Goal: Navigation & Orientation: Find specific page/section

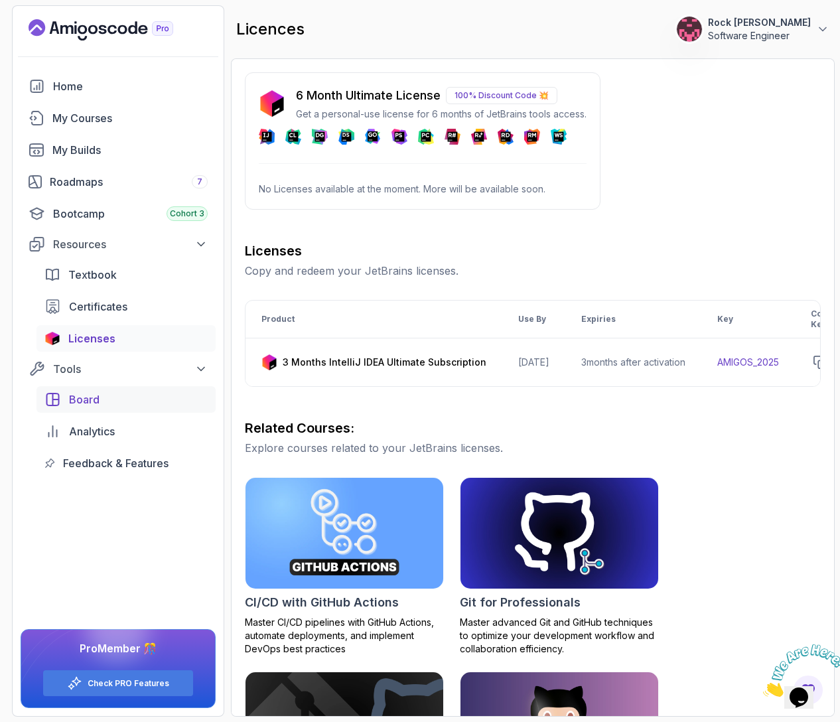
scroll to position [0, 170]
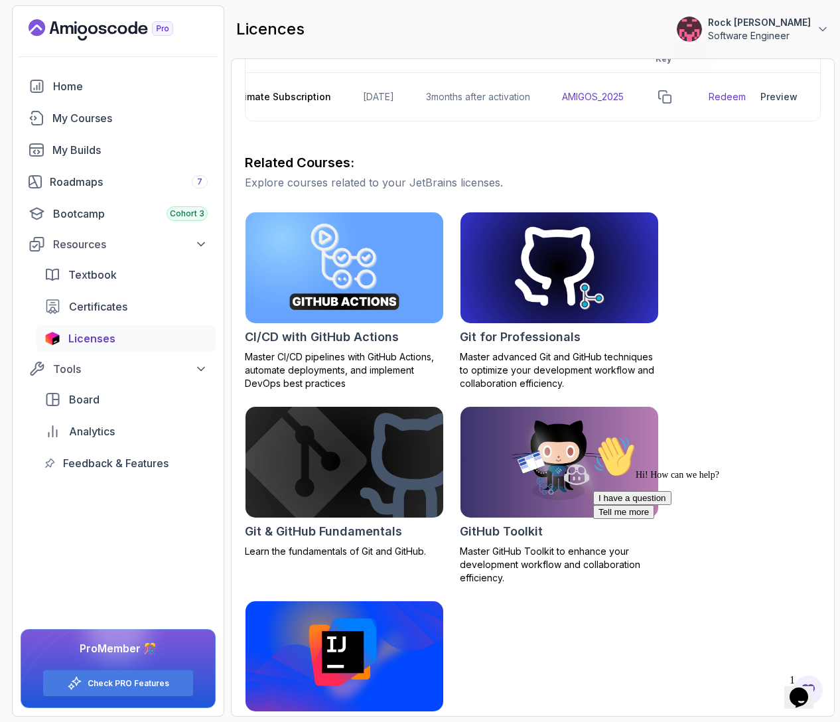
click at [812, 33] on button "Rock [PERSON_NAME] Software Engineer" at bounding box center [752, 29] width 153 height 27
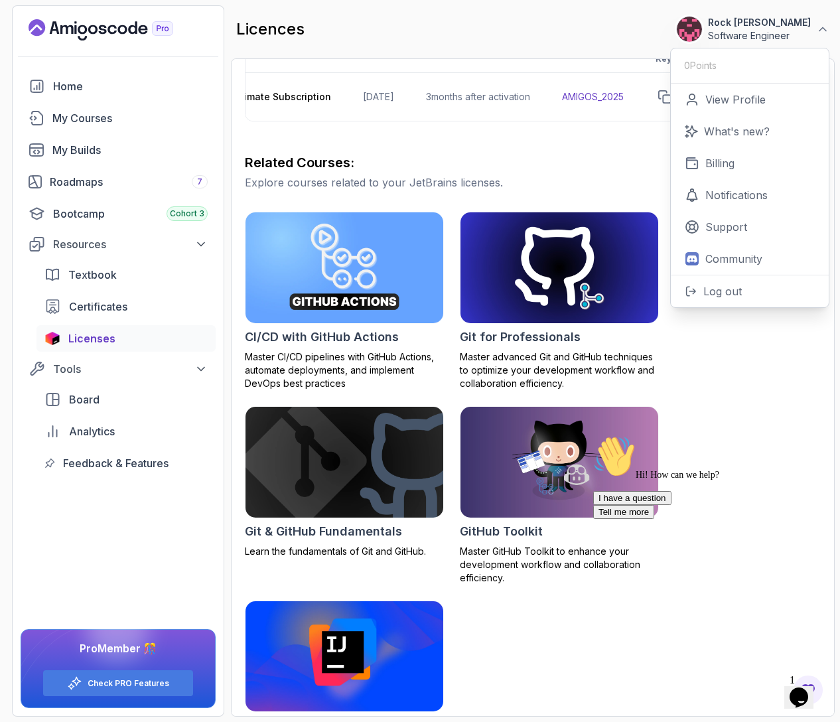
click at [805, 687] on icon "$i18n('chat', 'chat_widget')" at bounding box center [798, 697] width 19 height 20
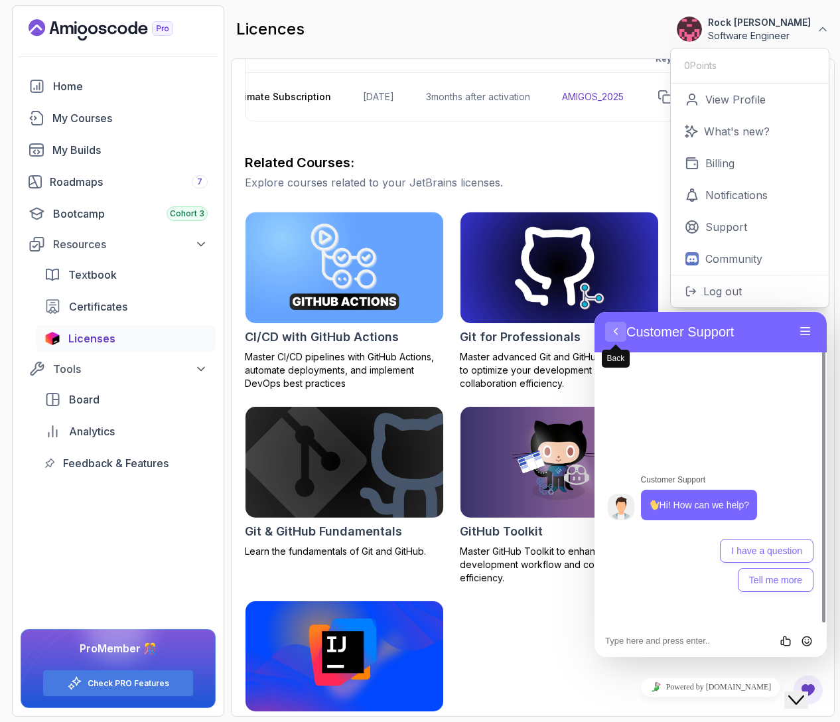
click at [618, 331] on button "Back" at bounding box center [615, 332] width 21 height 20
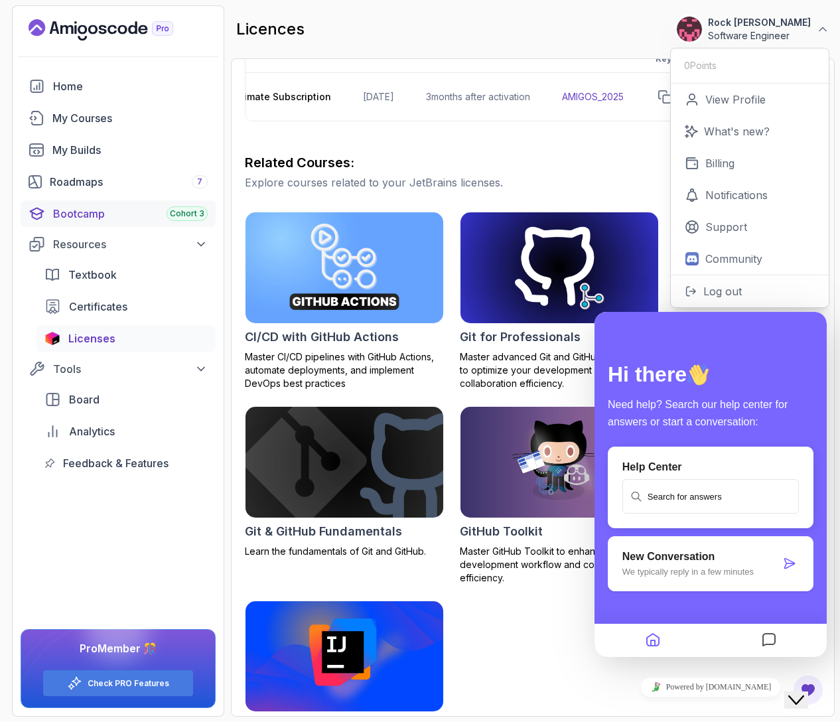
click at [69, 213] on div "Bootcamp Cohort 3" at bounding box center [130, 214] width 155 height 16
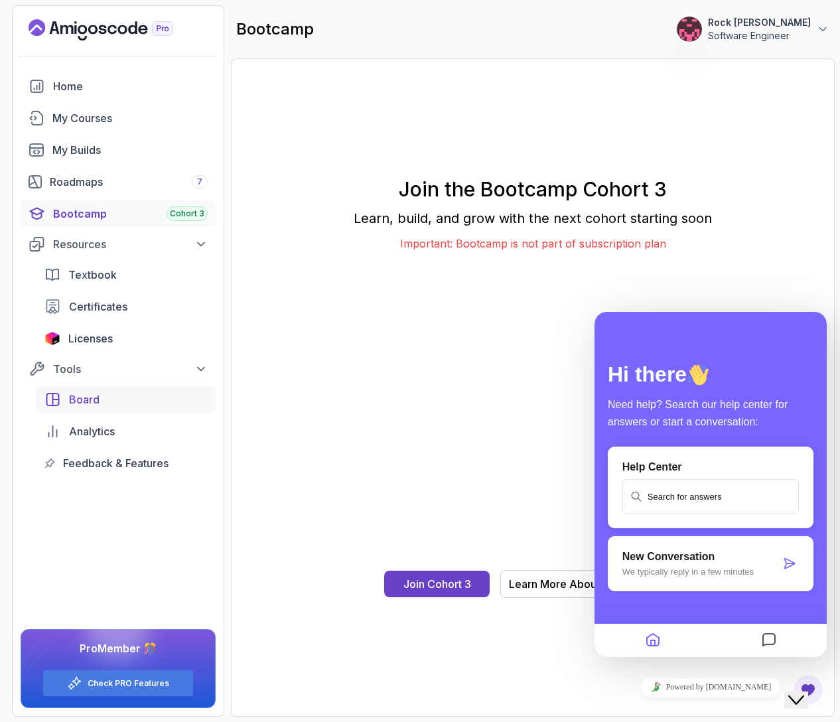
click at [84, 391] on span "Board" at bounding box center [84, 399] width 31 height 16
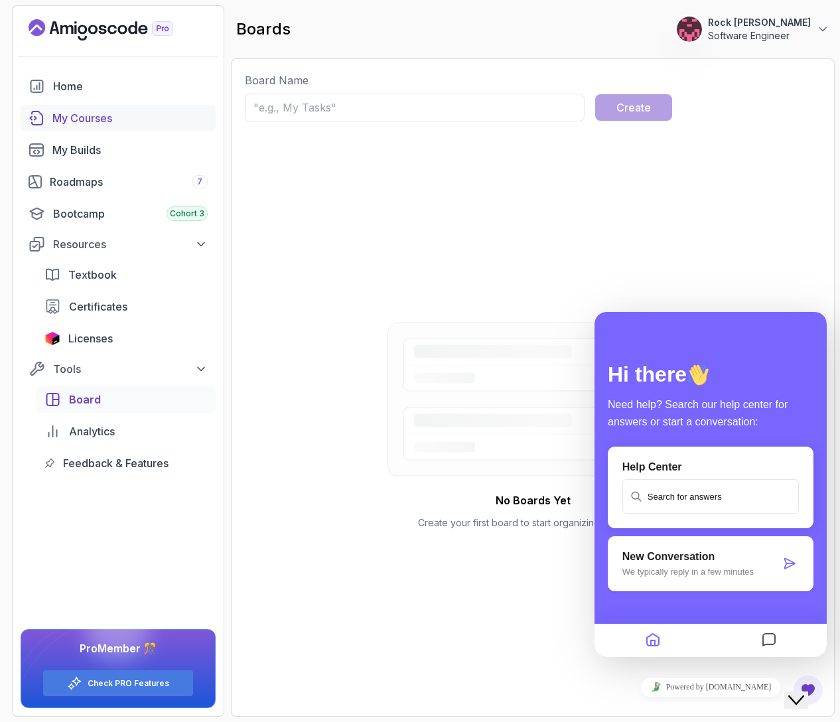
click at [78, 108] on link "My Courses" at bounding box center [118, 118] width 195 height 27
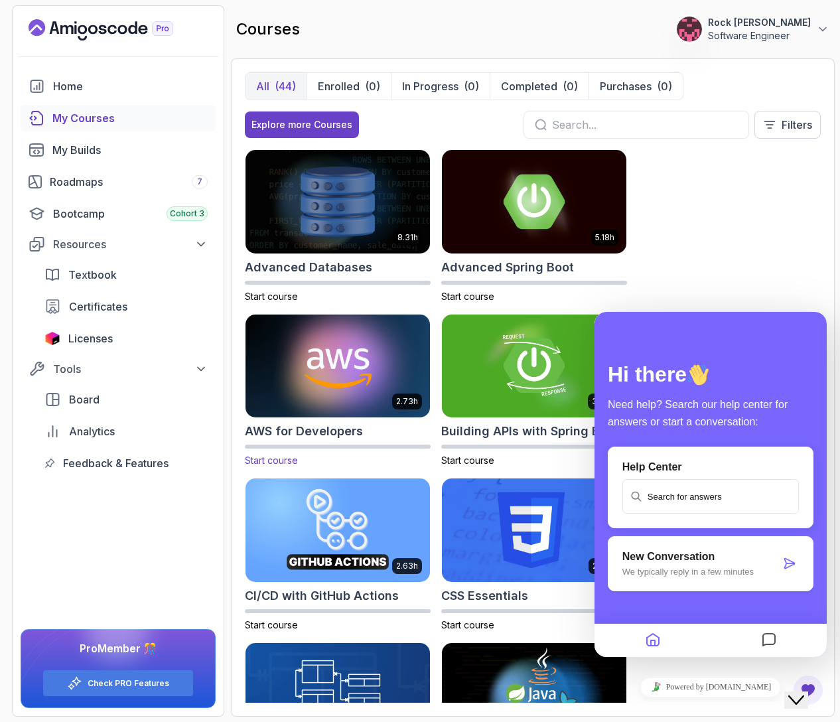
click at [305, 353] on img at bounding box center [338, 366] width 194 height 108
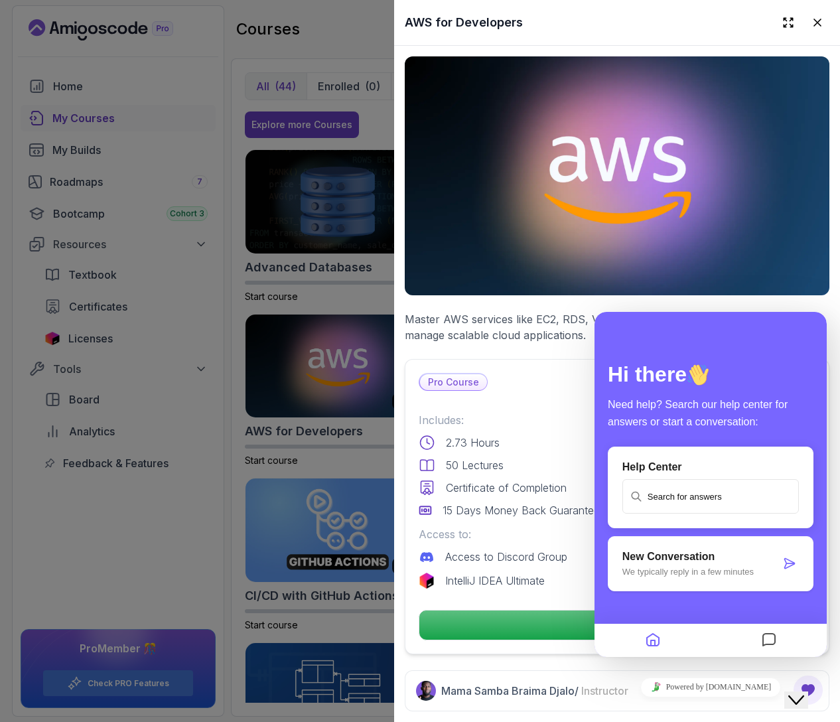
click at [796, 692] on icon "Close Chat This icon closes the chat window." at bounding box center [796, 700] width 16 height 16
